Goal: Task Accomplishment & Management: Use online tool/utility

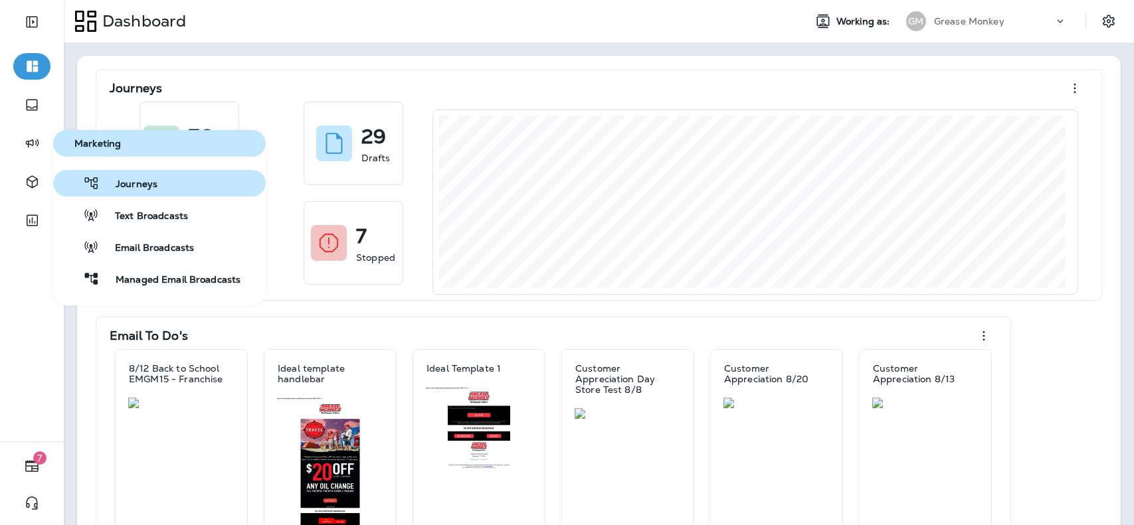
click at [133, 185] on span "Journeys" at bounding box center [129, 185] width 58 height 13
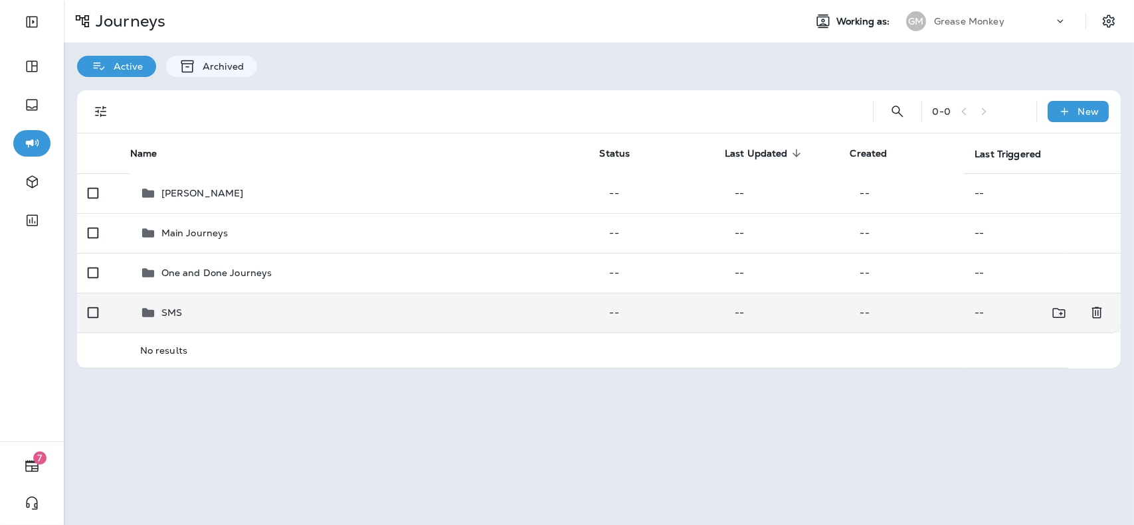
click at [258, 307] on div "SMS" at bounding box center [364, 313] width 448 height 16
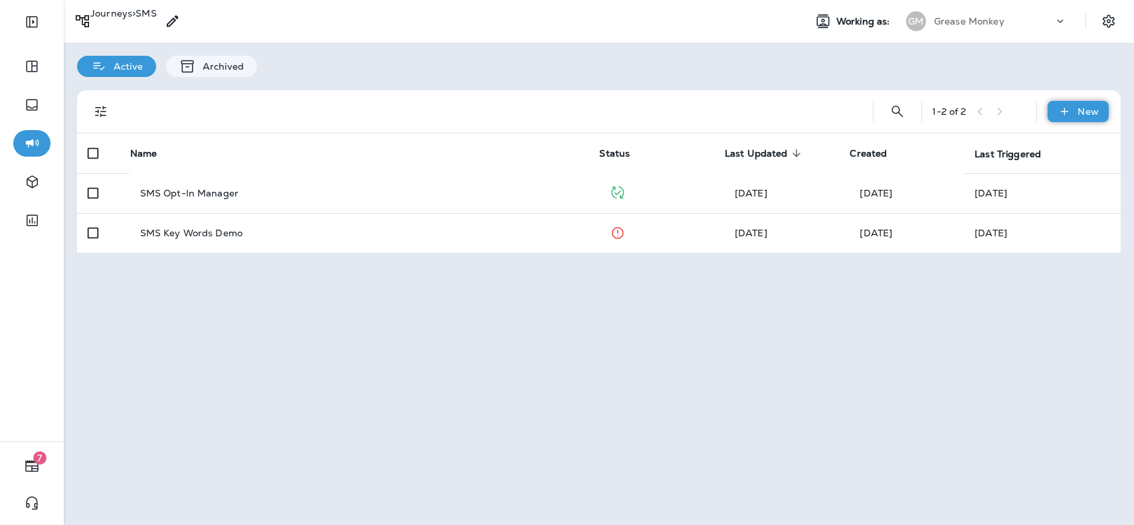
click at [1061, 108] on icon at bounding box center [1064, 111] width 14 height 13
click at [1059, 140] on p "New Journey" at bounding box center [1073, 145] width 60 height 11
click at [551, 273] on input "text" at bounding box center [507, 255] width 112 height 35
type input "**********"
click at [539, 288] on button "Confirm" at bounding box center [515, 280] width 47 height 15
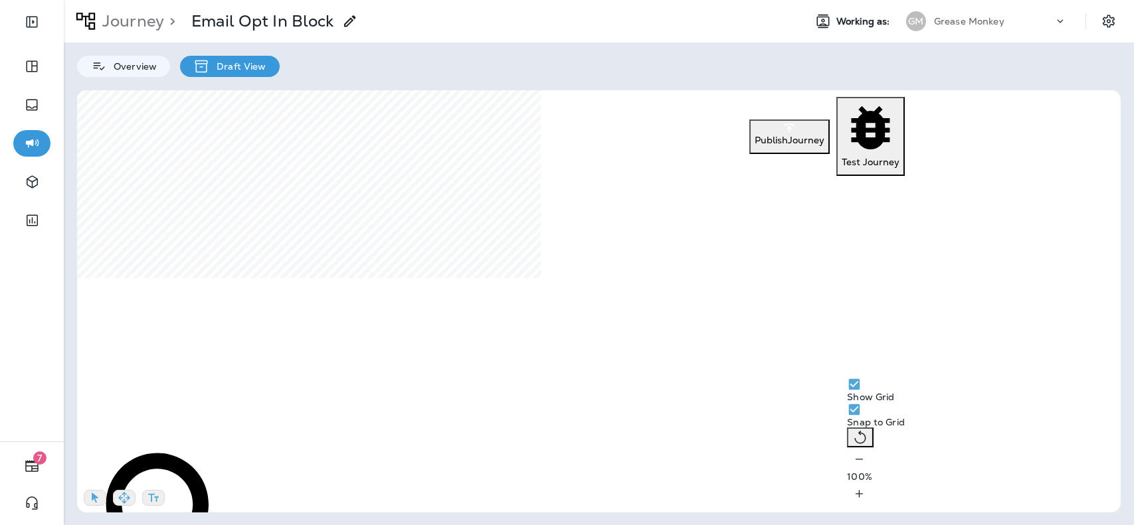
scroll to position [114, 0]
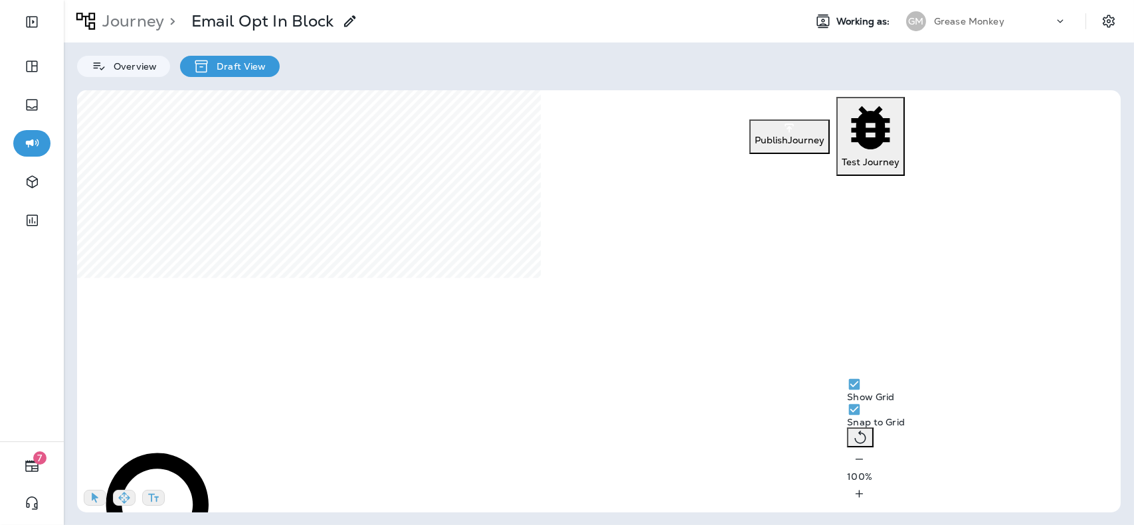
scroll to position [119, 0]
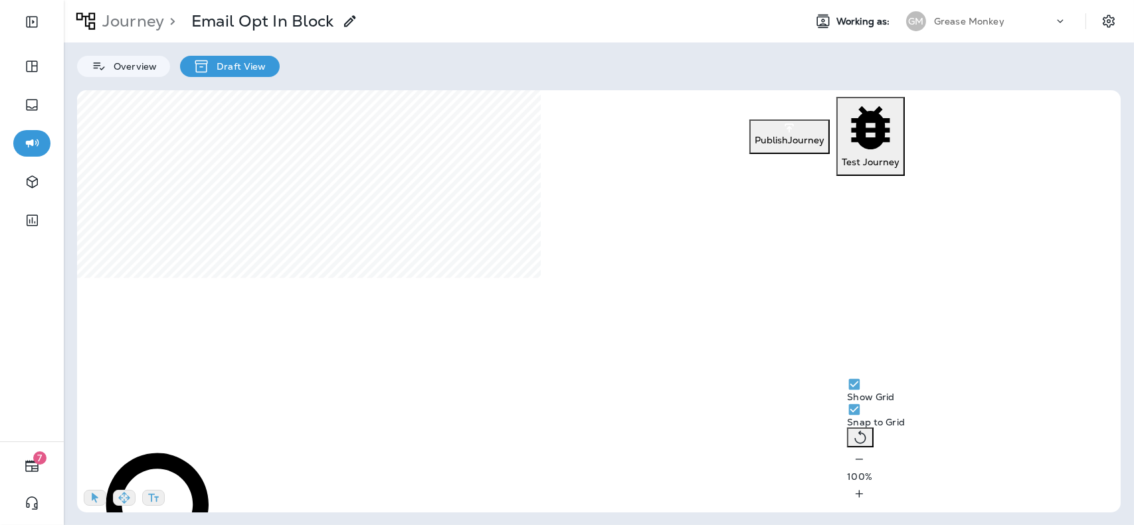
scroll to position [74, 0]
click at [157, 13] on p "Journey" at bounding box center [130, 21] width 67 height 20
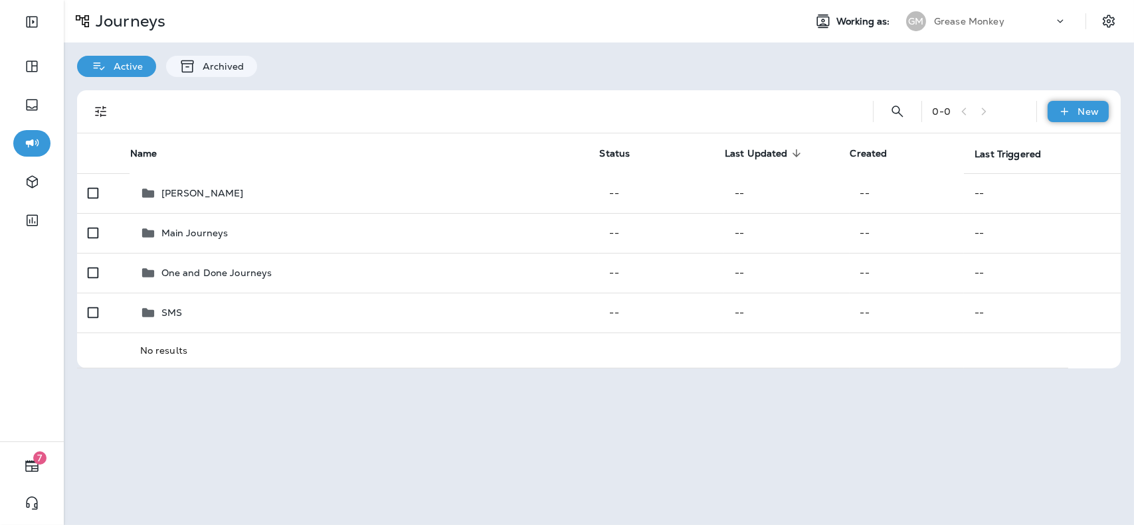
click at [1084, 116] on p "New" at bounding box center [1088, 111] width 21 height 11
click at [1079, 134] on button "New Journey" at bounding box center [1073, 140] width 70 height 37
click at [562, 234] on label "Use existing template" at bounding box center [587, 128] width 100 height 211
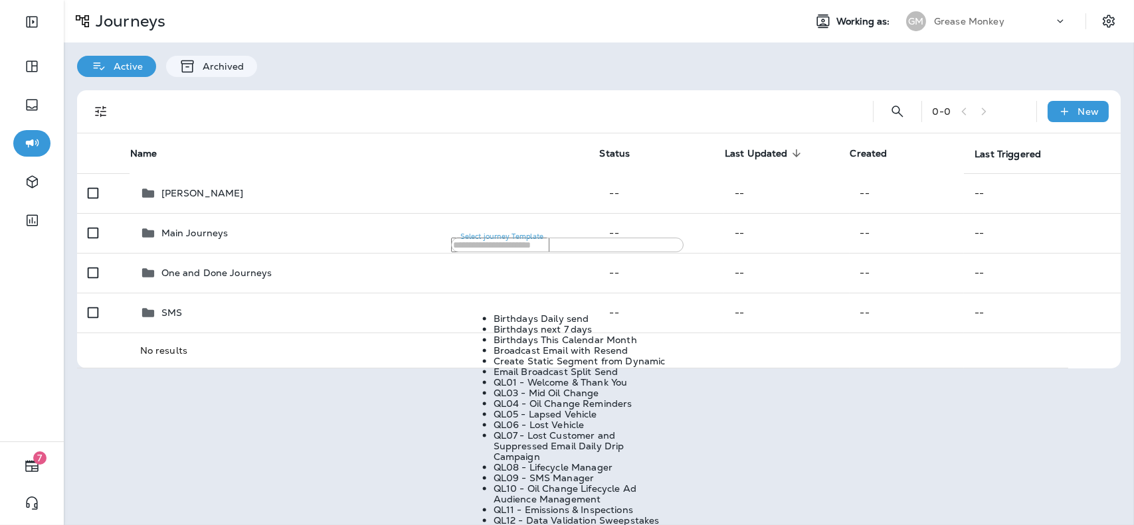
click at [549, 252] on input "Select journey Template" at bounding box center [500, 245] width 98 height 15
click at [544, 473] on li "QL09 - SMS Manager" at bounding box center [580, 478] width 173 height 11
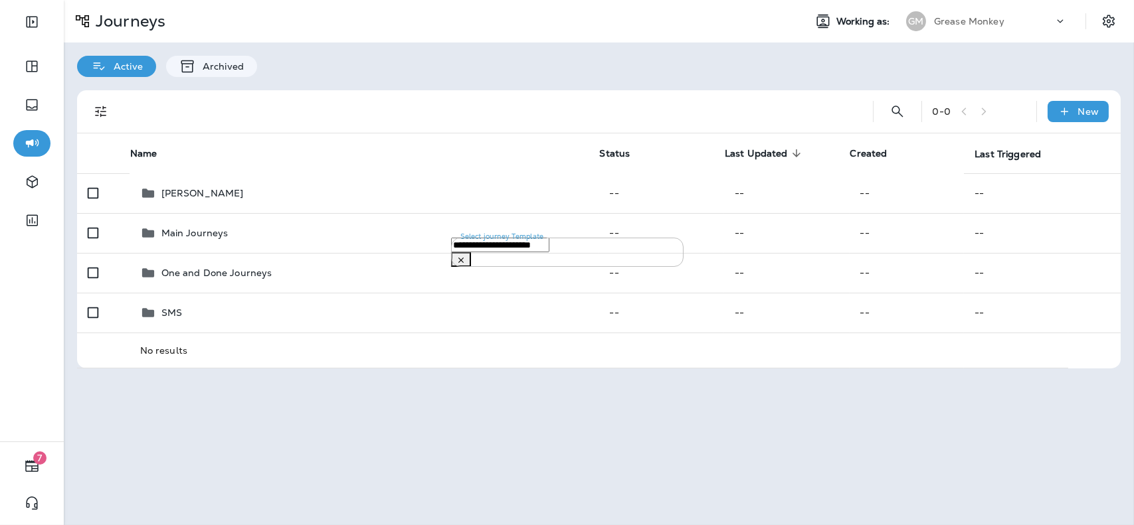
type input "**********"
click at [539, 282] on button "Confirm" at bounding box center [515, 274] width 47 height 15
